Goal: Task Accomplishment & Management: Complete application form

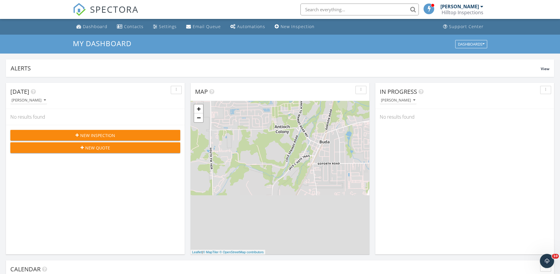
click at [104, 135] on span "New Inspection" at bounding box center [97, 135] width 35 height 6
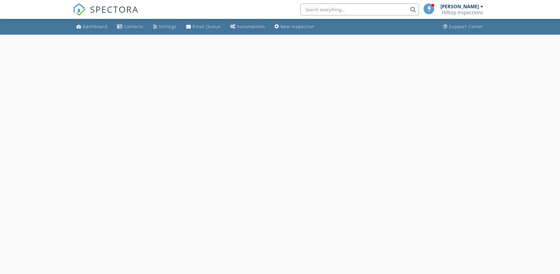
select select "8"
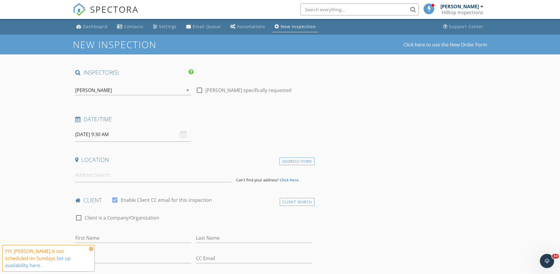
drag, startPoint x: 129, startPoint y: 134, endPoint x: 95, endPoint y: 215, distance: 87.4
click at [129, 135] on input "09/28/2025 9:30 AM" at bounding box center [133, 134] width 116 height 15
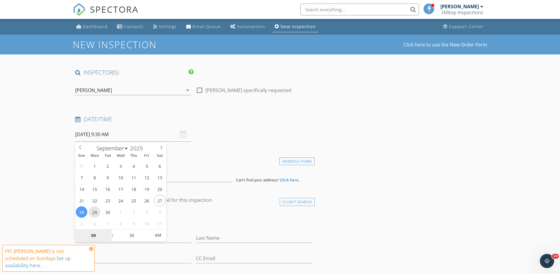
type input "09/29/2025 9:30 AM"
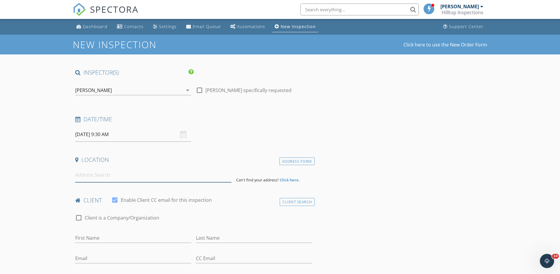
click at [92, 177] on input at bounding box center [153, 175] width 156 height 15
type input "1908 Creekview Drive"
click at [302, 161] on div "Address Form" at bounding box center [297, 162] width 35 height 8
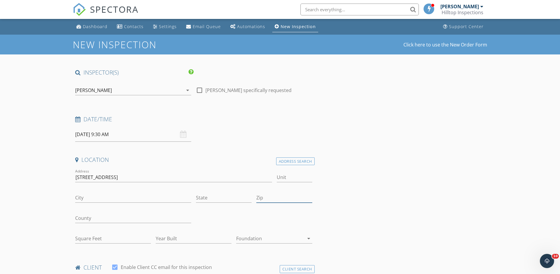
click at [270, 198] on input "Zip" at bounding box center [284, 198] width 56 height 10
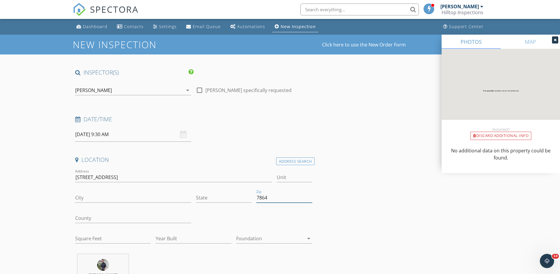
type input "78641"
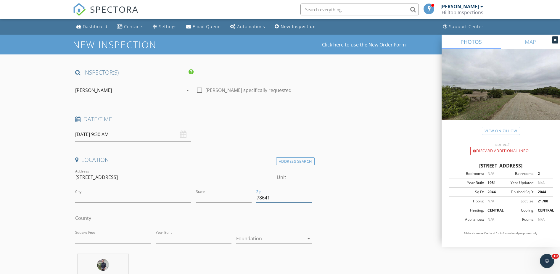
type input "ROUND ROCK"
type input "TX"
type input "2044"
type input "1981"
type input "78641"
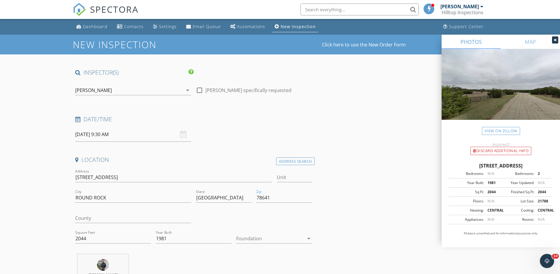
click at [263, 242] on div at bounding box center [270, 238] width 68 height 9
click at [257, 251] on div "Slab" at bounding box center [274, 249] width 66 height 7
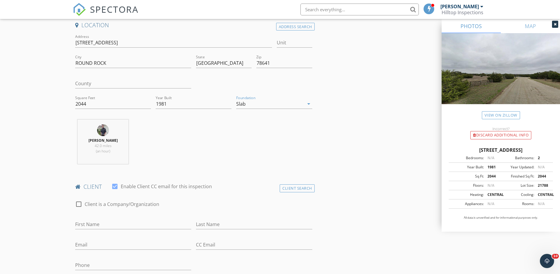
scroll to position [152, 0]
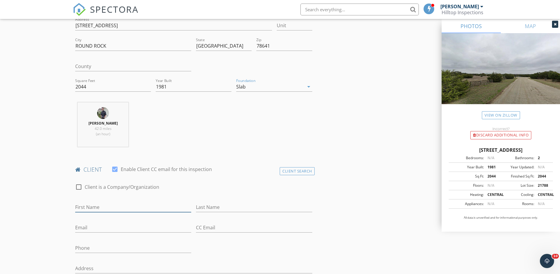
click at [91, 208] on input "First Name" at bounding box center [133, 208] width 116 height 10
type input "Ellan"
type input "Harrison"
type input "ellen"
click at [83, 209] on input "Ellan" at bounding box center [133, 208] width 116 height 10
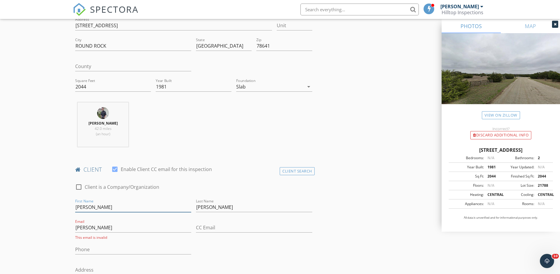
type input "Ellen"
click at [89, 225] on input "ellen" at bounding box center [133, 228] width 116 height 10
click at [86, 227] on input "ellenharrison@yahoo.com" at bounding box center [133, 228] width 116 height 10
type input "ellenyharrison@yahoo.com"
click at [102, 249] on input "Phone" at bounding box center [133, 248] width 116 height 10
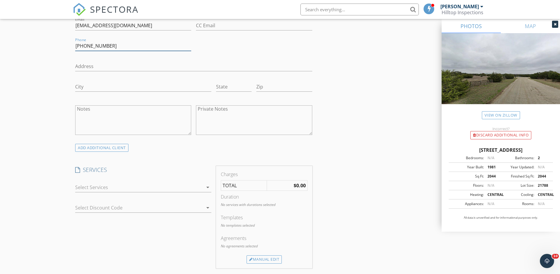
scroll to position [355, 0]
type input "512-809-8237"
click at [109, 188] on div at bounding box center [139, 186] width 128 height 9
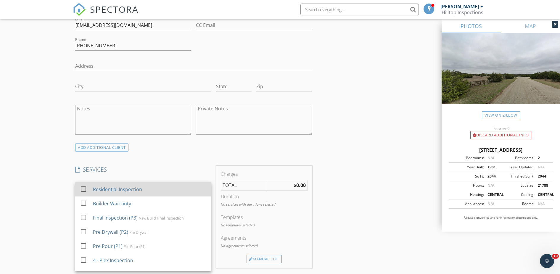
click at [110, 189] on div "Residential Inspection" at bounding box center [117, 189] width 49 height 7
checkbox input "true"
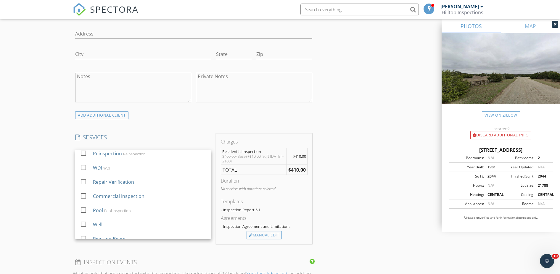
scroll to position [388, 0]
click at [257, 236] on div "Manual Edit" at bounding box center [264, 234] width 35 height 8
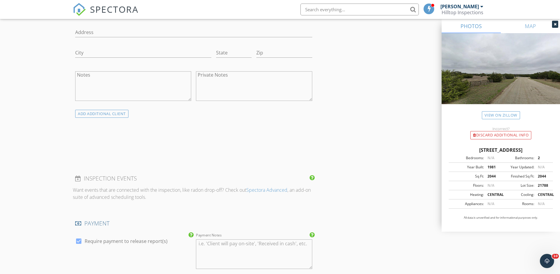
scroll to position [117, 0]
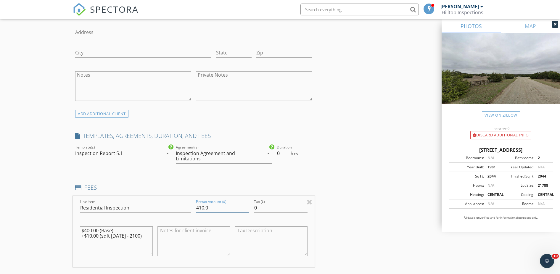
drag, startPoint x: 209, startPoint y: 206, endPoint x: 198, endPoint y: 213, distance: 13.3
click at [196, 211] on input "410.0" at bounding box center [222, 208] width 53 height 10
type input "450.00"
type input "0.5"
type input "450.00"
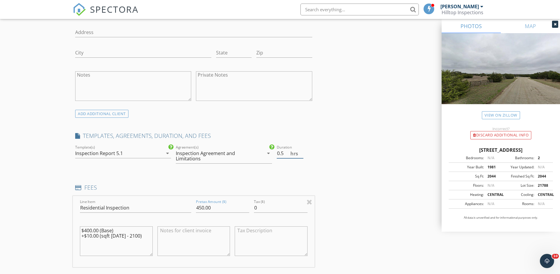
click at [303, 151] on input "0.5" at bounding box center [290, 154] width 27 height 10
click at [303, 151] on input "1" at bounding box center [290, 154] width 27 height 10
click at [303, 151] on input "1.5" at bounding box center [290, 154] width 27 height 10
click at [303, 151] on input "2" at bounding box center [290, 154] width 27 height 10
type input "2.5"
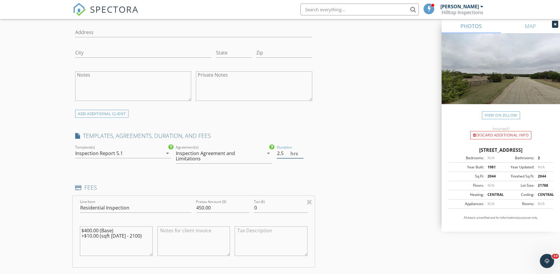
click at [303, 151] on input "2.5" at bounding box center [290, 154] width 27 height 10
click at [135, 152] on div "Inspection Report 5.1" at bounding box center [119, 153] width 88 height 9
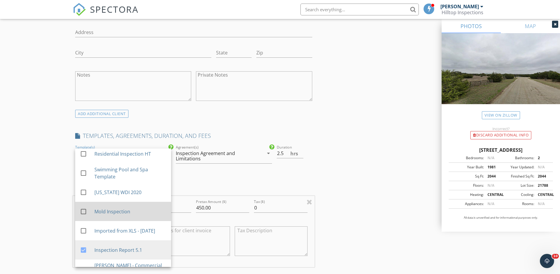
scroll to position [98, 0]
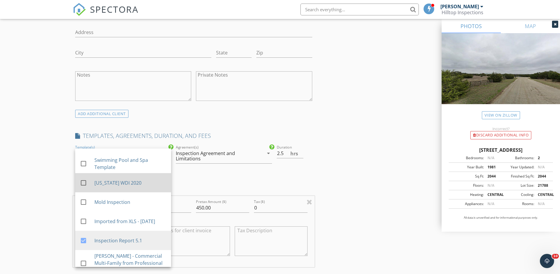
click at [88, 183] on div at bounding box center [83, 183] width 10 height 10
checkbox input "true"
click at [403, 203] on div "INSPECTOR(S) check_box Louis Montalvo PRIMARY Louis Montalvo arrow_drop_down ch…" at bounding box center [280, 220] width 415 height 1081
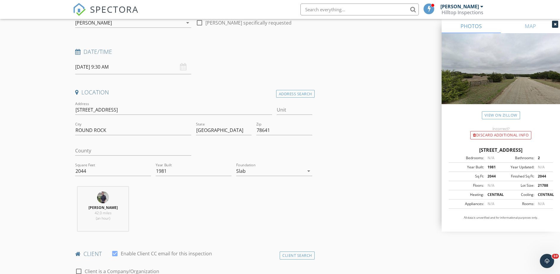
scroll to position [0, 0]
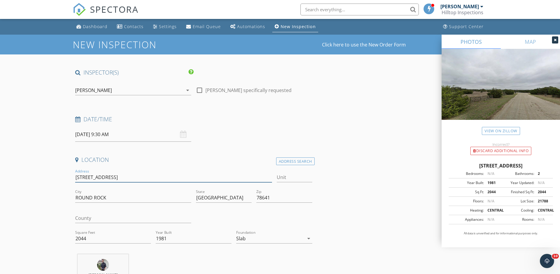
drag, startPoint x: 125, startPoint y: 176, endPoint x: 82, endPoint y: 171, distance: 42.9
click at [75, 181] on input "1908 Creekview Drive" at bounding box center [173, 178] width 197 height 10
click at [272, 198] on input "78641" at bounding box center [284, 198] width 56 height 10
type input "78681"
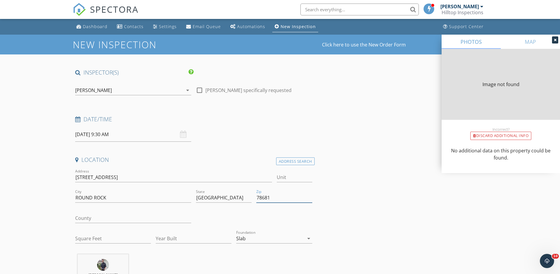
type input "2044"
type input "1981"
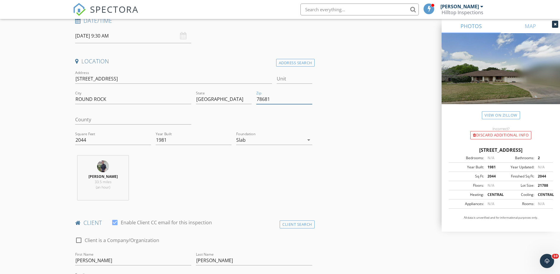
scroll to position [118, 0]
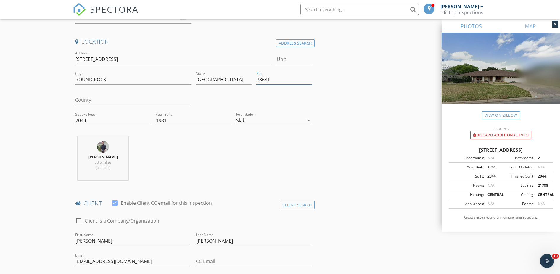
type input "78681"
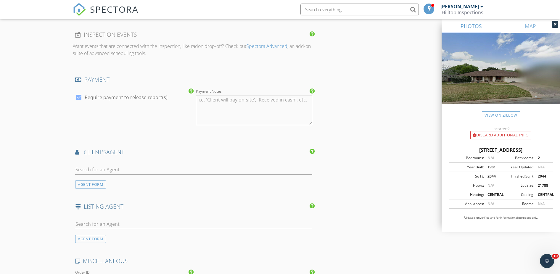
scroll to position [709, 0]
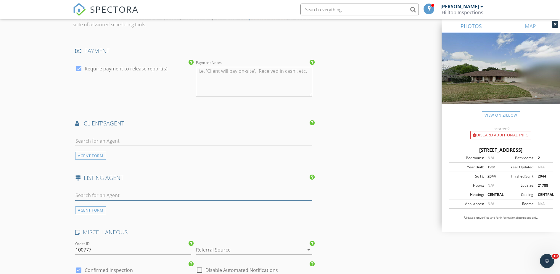
click at [100, 191] on input "text" at bounding box center [193, 196] width 237 height 10
click at [93, 206] on div "AGENT FORM" at bounding box center [90, 210] width 31 height 8
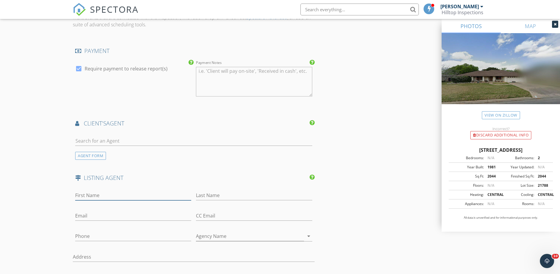
click at [112, 194] on input "First Name" at bounding box center [133, 196] width 116 height 10
type input "Carol"
type input "Chafin"
click at [123, 211] on input "Email" at bounding box center [133, 216] width 116 height 10
paste input "c21chafin@gmail.com"
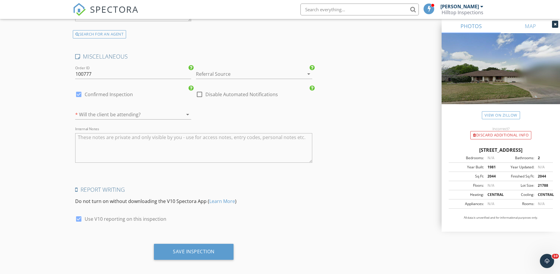
scroll to position [1043, 0]
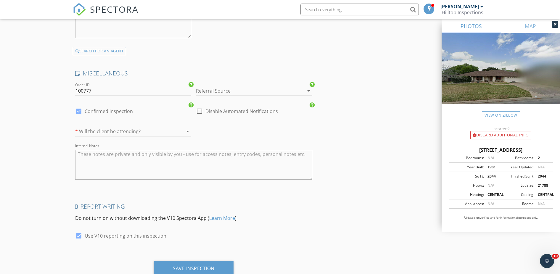
type input "c21chafin@gmail.com"
click at [183, 127] on div "* Will the client be attending? arrow_drop_down" at bounding box center [133, 132] width 116 height 10
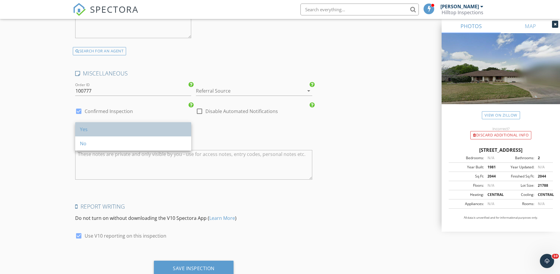
click at [155, 132] on div "Yes" at bounding box center [133, 129] width 107 height 7
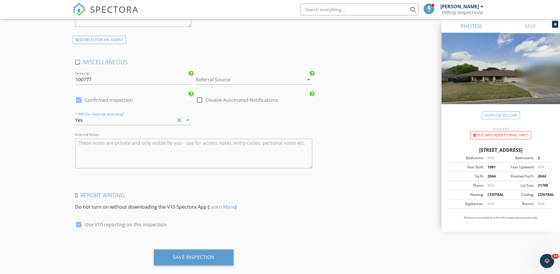
scroll to position [1060, 0]
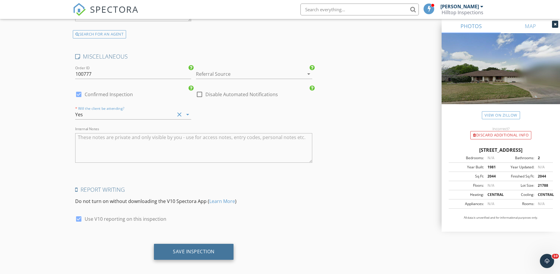
click at [203, 252] on div "Save Inspection" at bounding box center [194, 252] width 80 height 16
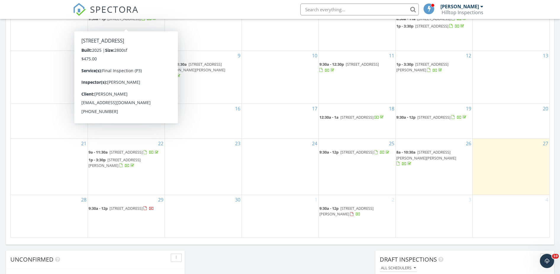
scroll to position [304, 0]
